Goal: Task Accomplishment & Management: Manage account settings

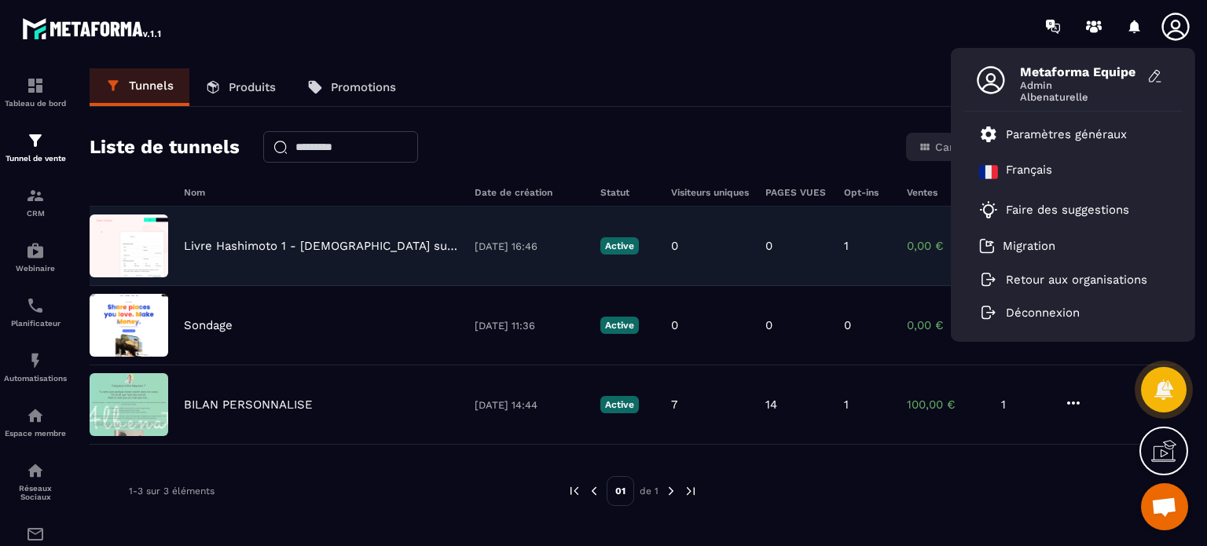
click at [296, 239] on p "Livre Hashimoto 1 - [DEMOGRAPHIC_DATA] suppléments - Stop Hashimoto" at bounding box center [321, 246] width 275 height 14
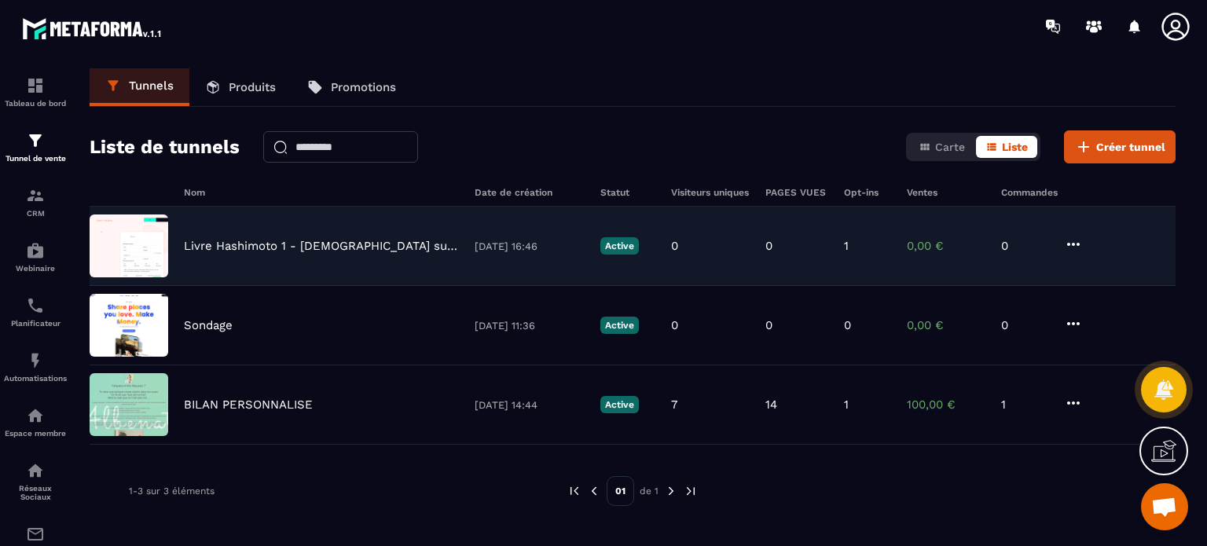
click at [292, 250] on p "Livre Hashimoto 1 - [DEMOGRAPHIC_DATA] suppléments - Stop Hashimoto" at bounding box center [321, 246] width 275 height 14
click at [1070, 239] on icon at bounding box center [1073, 244] width 19 height 19
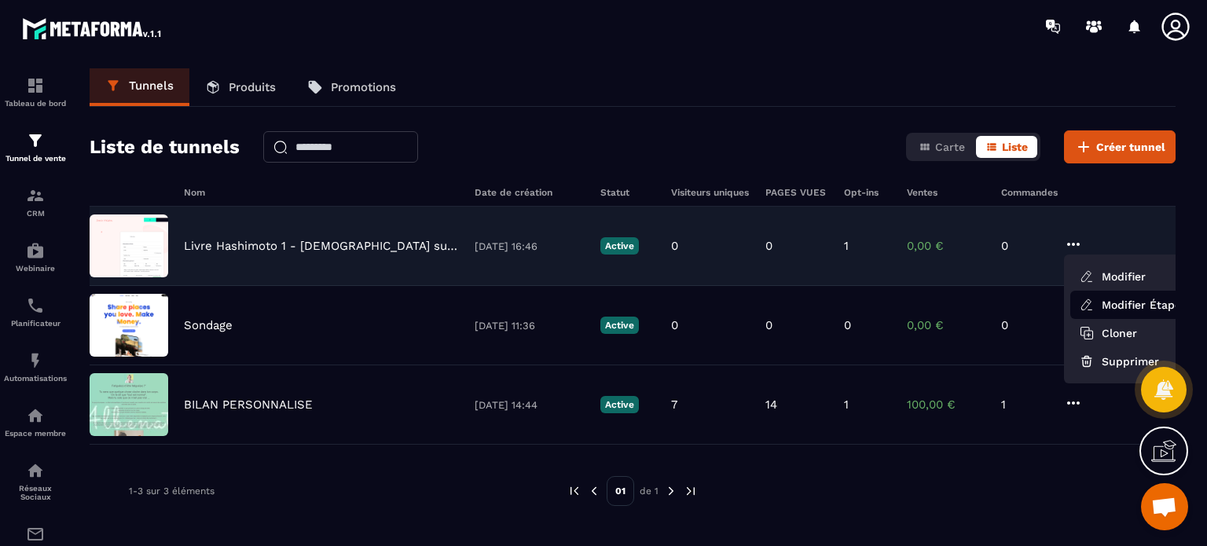
click at [1087, 302] on icon at bounding box center [1087, 305] width 14 height 14
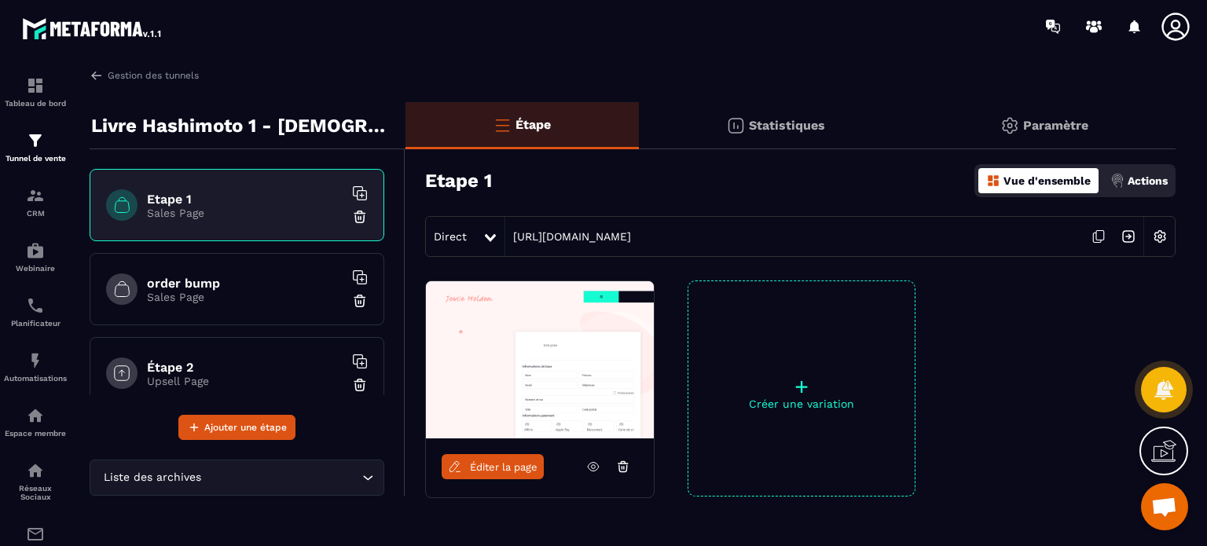
click at [1062, 128] on p "Paramètre" at bounding box center [1055, 125] width 65 height 15
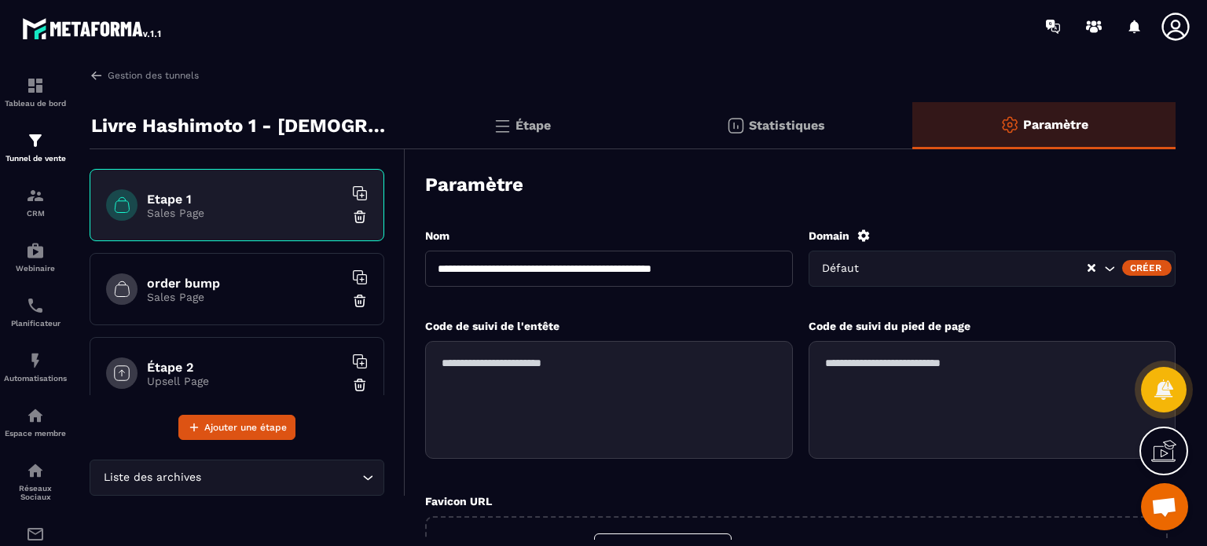
click at [864, 233] on icon at bounding box center [863, 235] width 12 height 12
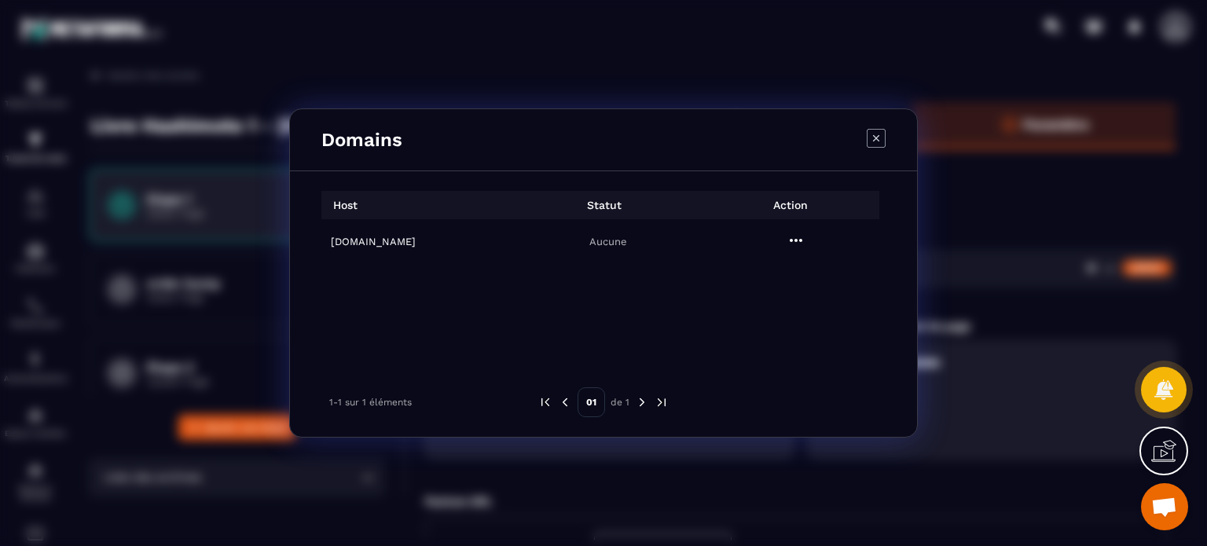
click at [405, 244] on h6 "albenaturelle.fr" at bounding box center [420, 242] width 178 height 12
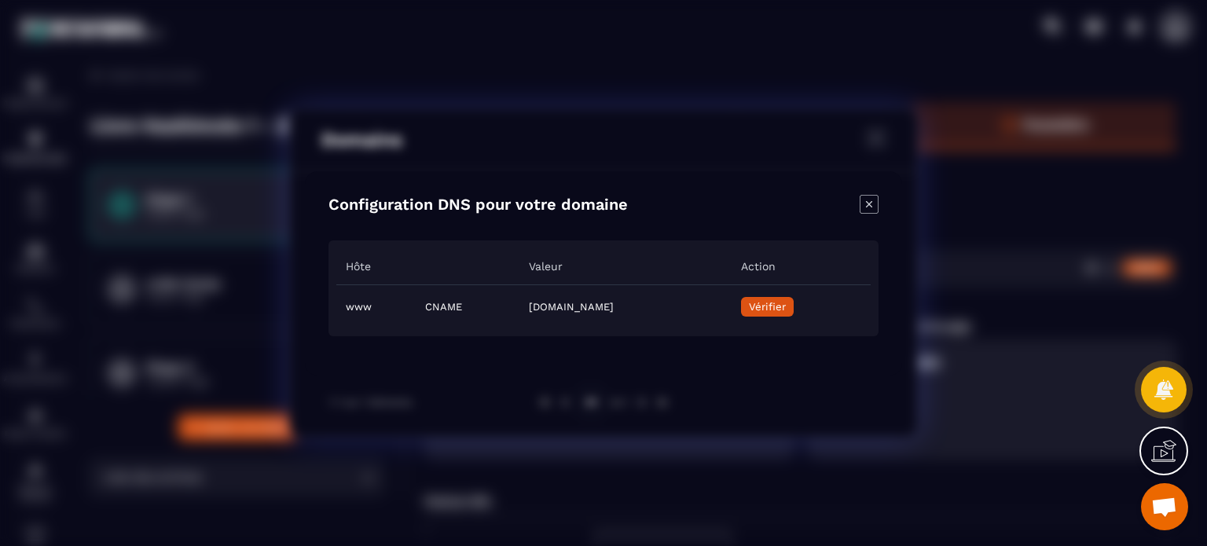
click at [786, 304] on span "Vérifier" at bounding box center [767, 307] width 37 height 12
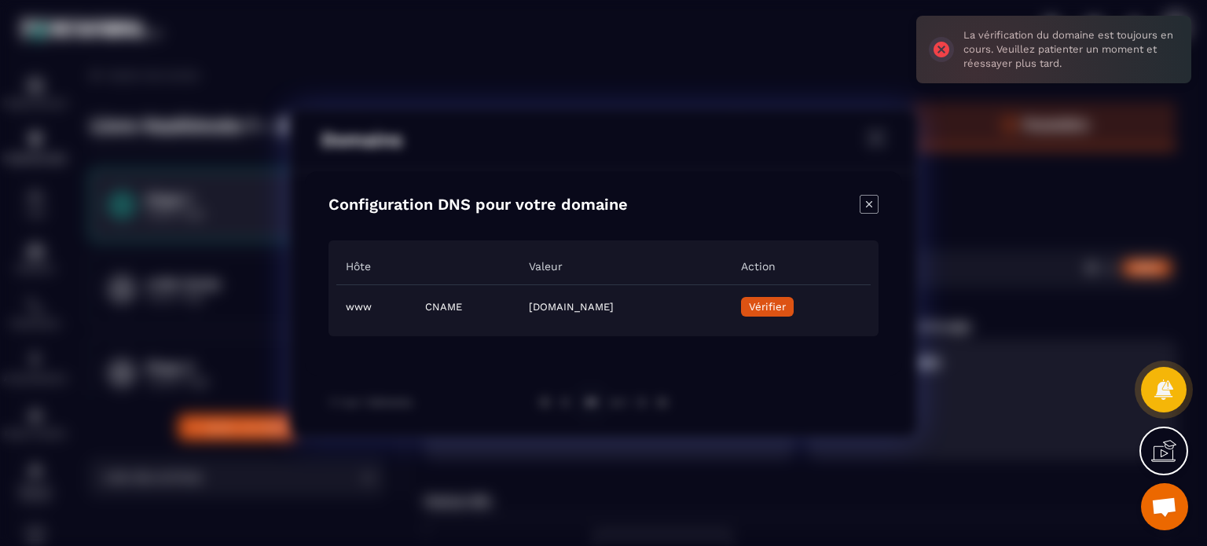
click at [786, 304] on span "Vérifier" at bounding box center [767, 307] width 37 height 12
drag, startPoint x: 446, startPoint y: 305, endPoint x: 745, endPoint y: 317, distance: 298.8
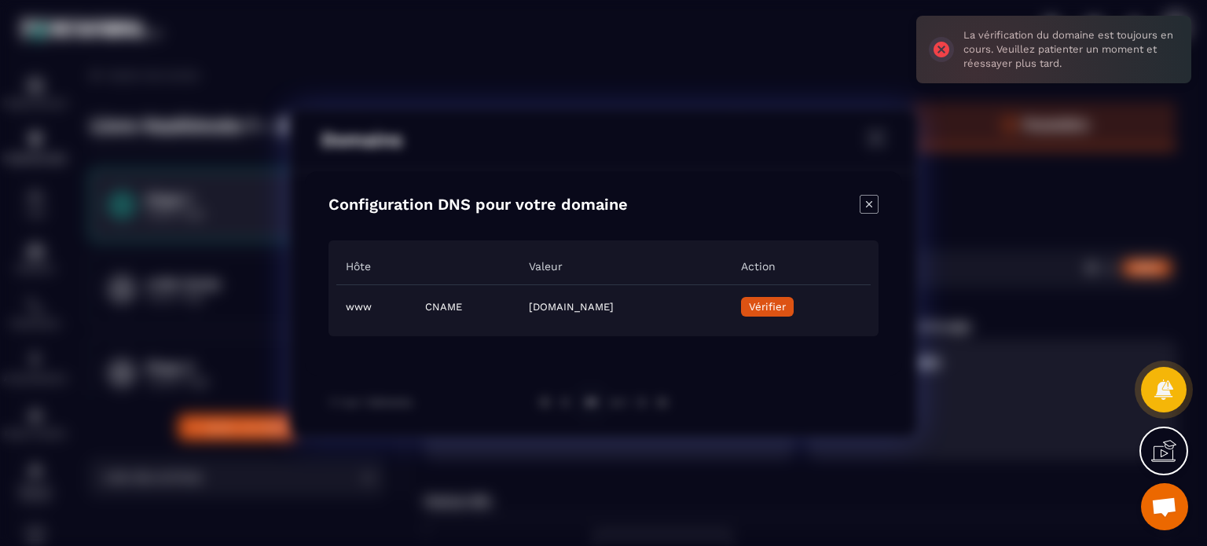
click at [731, 317] on td "05ef6ab9-a1a8-42ea-8cb9-47ae468f2e8c.metaforma.io" at bounding box center [624, 306] width 211 height 44
copy td "05ef6ab9-a1a8-42ea-8cb9-47ae468f2e8c.metaforma.io"
click at [786, 303] on span "Vérifier" at bounding box center [767, 307] width 37 height 12
click at [862, 204] on icon "Close modal" at bounding box center [869, 204] width 19 height 19
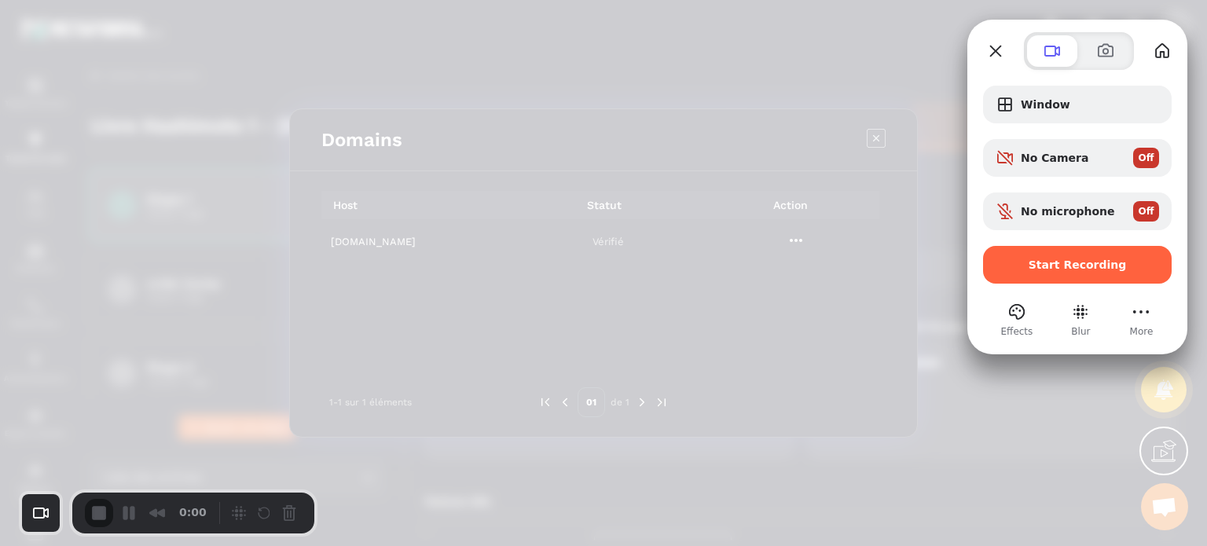
click at [908, 143] on div at bounding box center [603, 273] width 1207 height 546
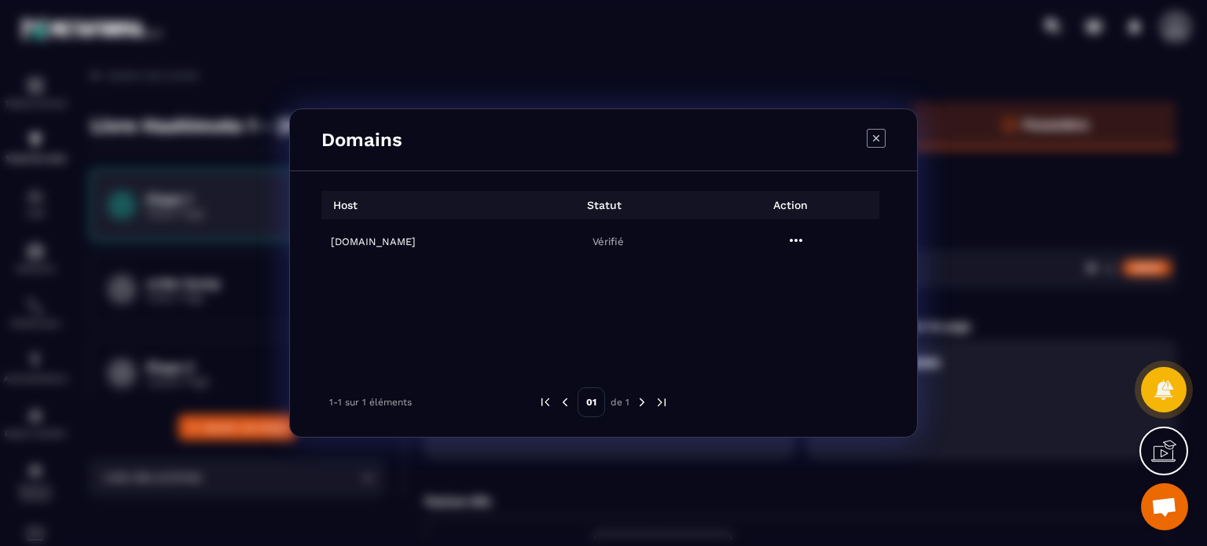
click at [880, 137] on icon "Modal window" at bounding box center [876, 138] width 19 height 19
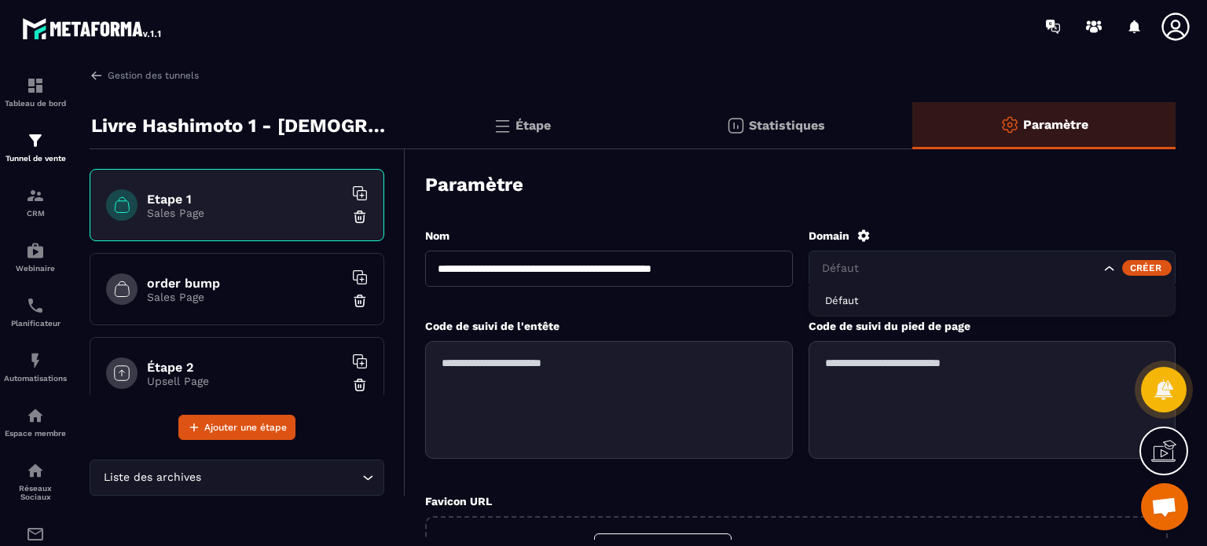
click at [893, 282] on div "Défaut" at bounding box center [993, 269] width 368 height 36
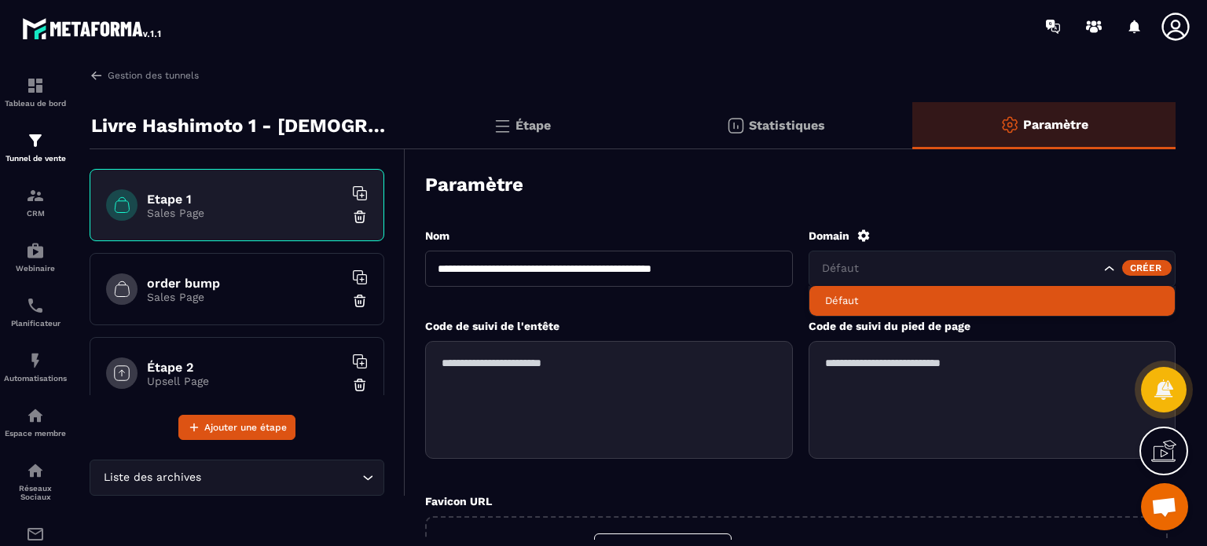
click at [881, 301] on p "Défaut" at bounding box center [992, 301] width 335 height 14
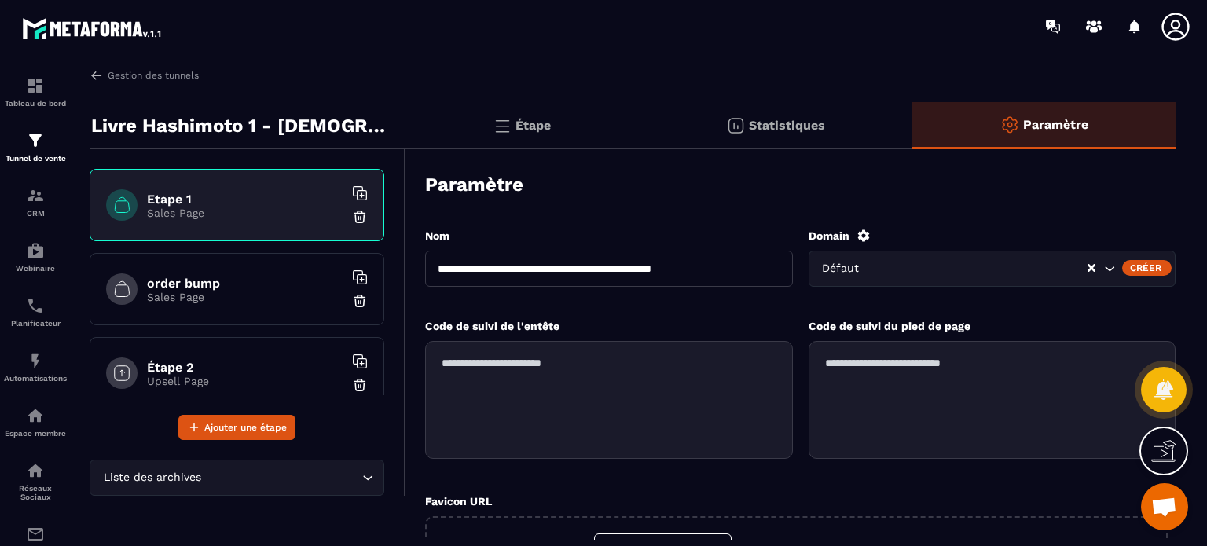
click at [858, 268] on div "Défaut" at bounding box center [952, 268] width 271 height 17
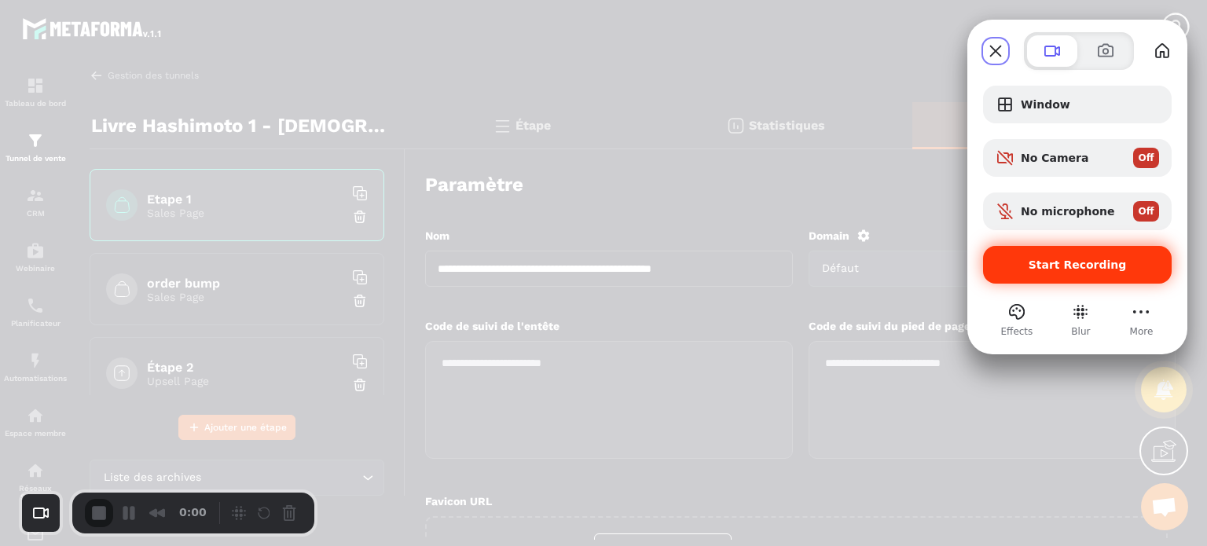
click at [1037, 256] on div "Start Recording" at bounding box center [1077, 265] width 189 height 38
